Goal: Navigation & Orientation: Find specific page/section

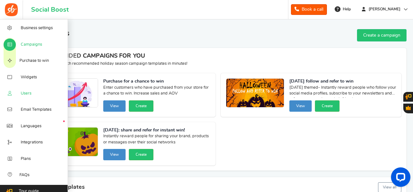
click at [27, 100] on link "Users" at bounding box center [34, 93] width 68 height 16
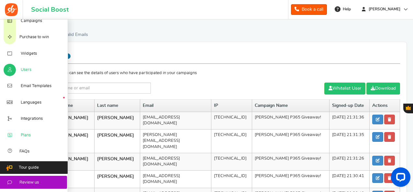
click at [30, 130] on link "Plans" at bounding box center [34, 135] width 68 height 16
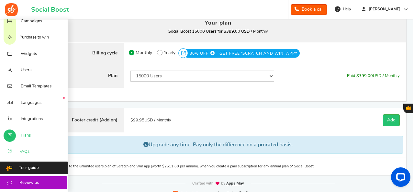
scroll to position [54, 0]
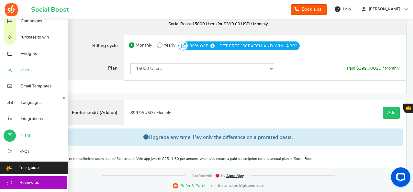
click at [28, 73] on span "Users" at bounding box center [26, 70] width 11 height 6
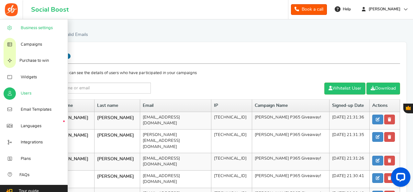
click at [30, 31] on link "Business settings" at bounding box center [34, 28] width 68 height 16
